Goal: Check status: Check status

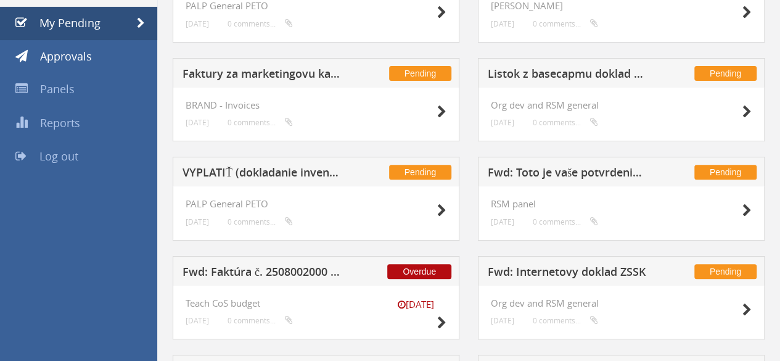
scroll to position [184, 0]
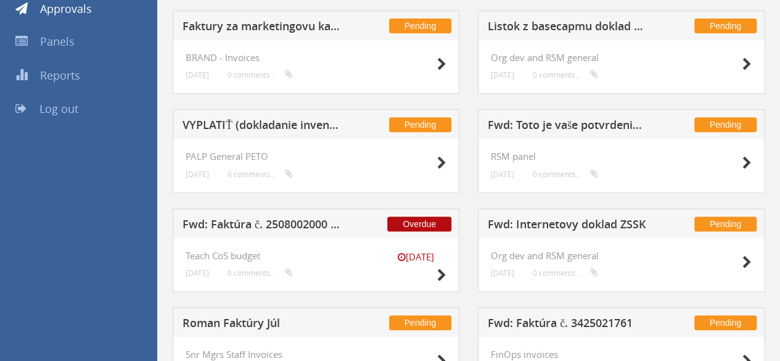
click at [230, 119] on h5 "VYPLATIŤ (dokladanie inventúra) + vyplatené Súľov" at bounding box center [262, 126] width 160 height 15
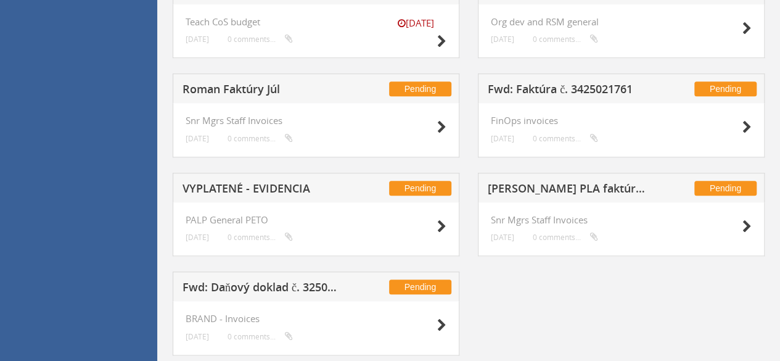
scroll to position [419, 0]
click at [227, 182] on h5 "VYPLATENÉ - EVIDENCIA" at bounding box center [262, 189] width 160 height 15
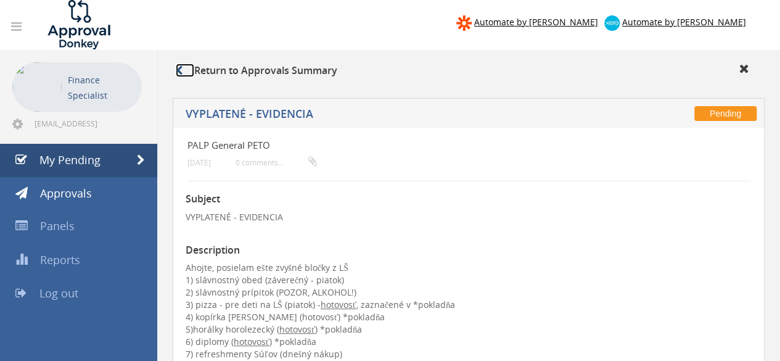
click at [182, 74] on icon at bounding box center [179, 70] width 7 height 10
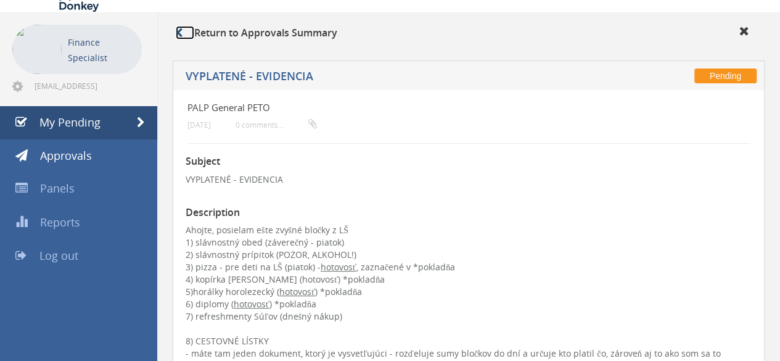
scroll to position [42, 0]
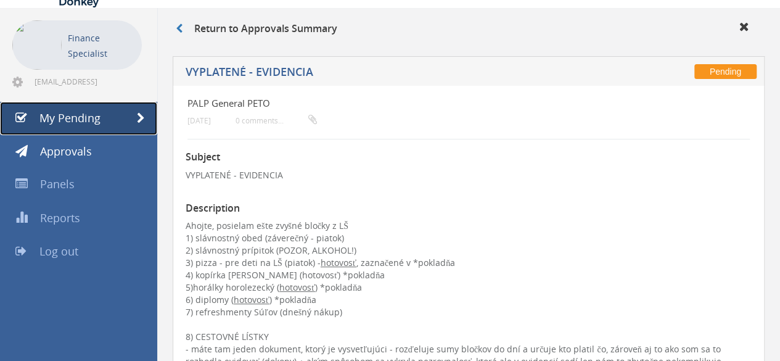
click at [70, 121] on span "My Pending" at bounding box center [69, 117] width 61 height 15
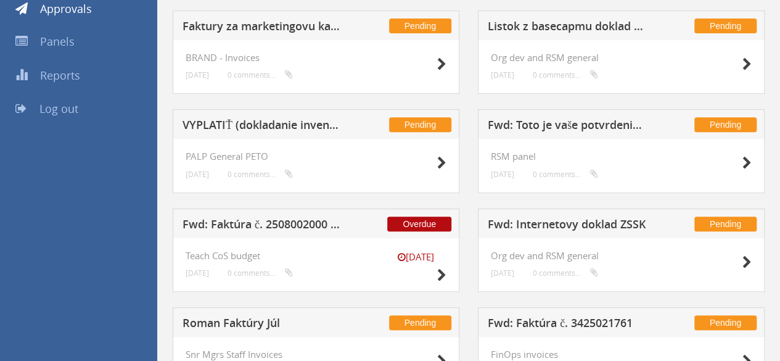
scroll to position [216, 0]
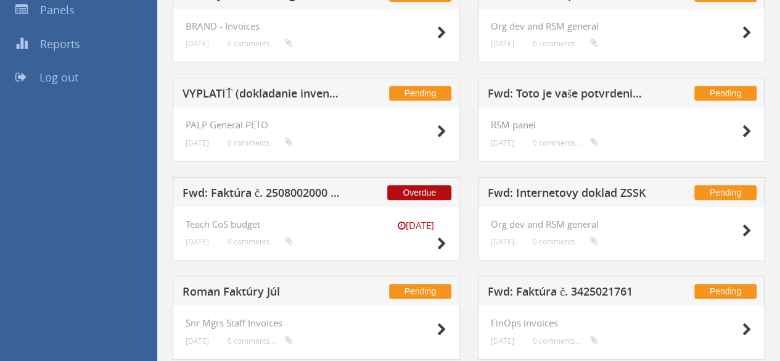
click at [252, 96] on h5 "VYPLATIŤ (dokladanie inventúra) + vyplatené Súľov" at bounding box center [262, 95] width 160 height 15
